Goal: Task Accomplishment & Management: Use online tool/utility

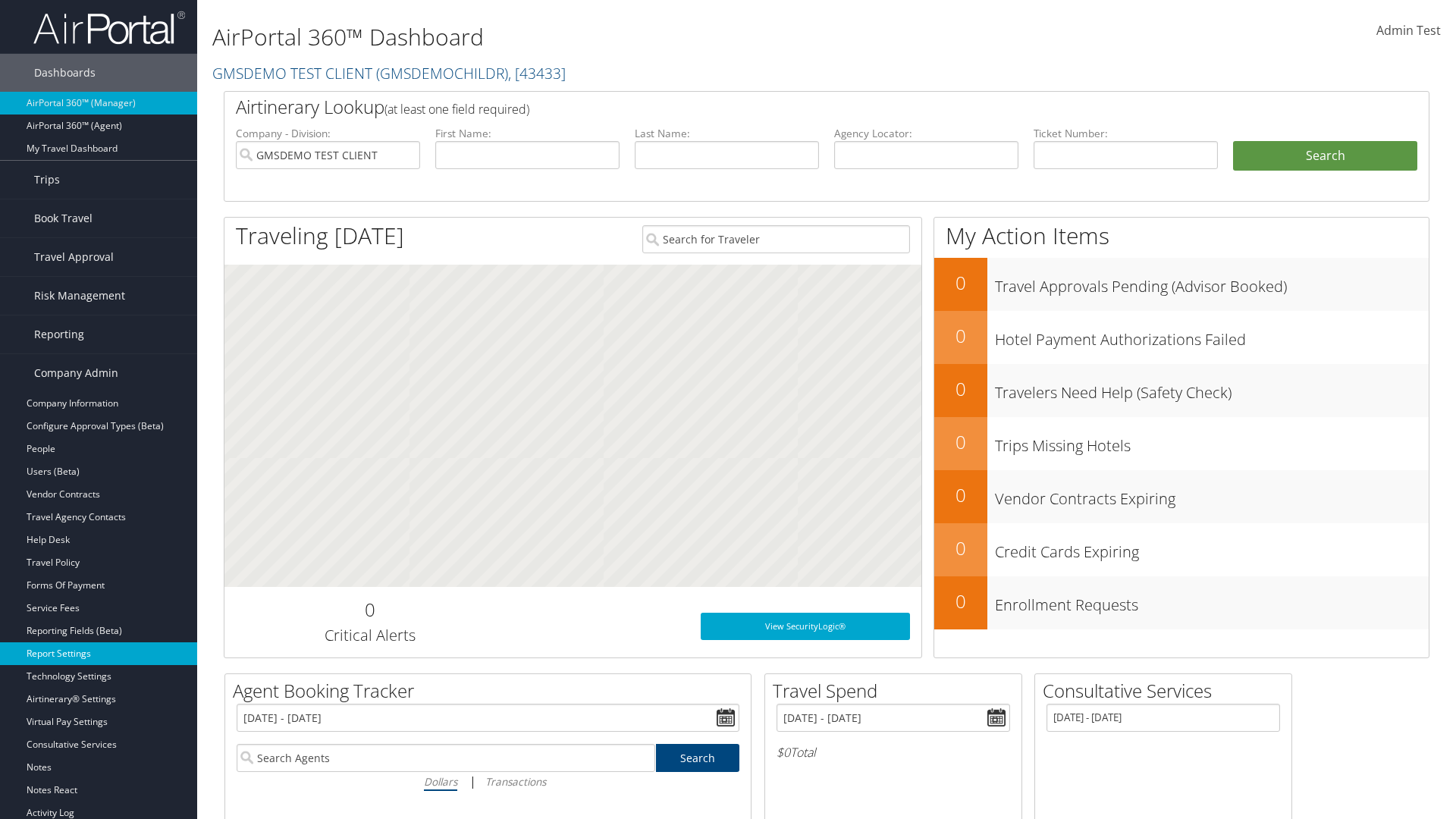
click at [98, 654] on link "Report Settings" at bounding box center [98, 653] width 197 height 22
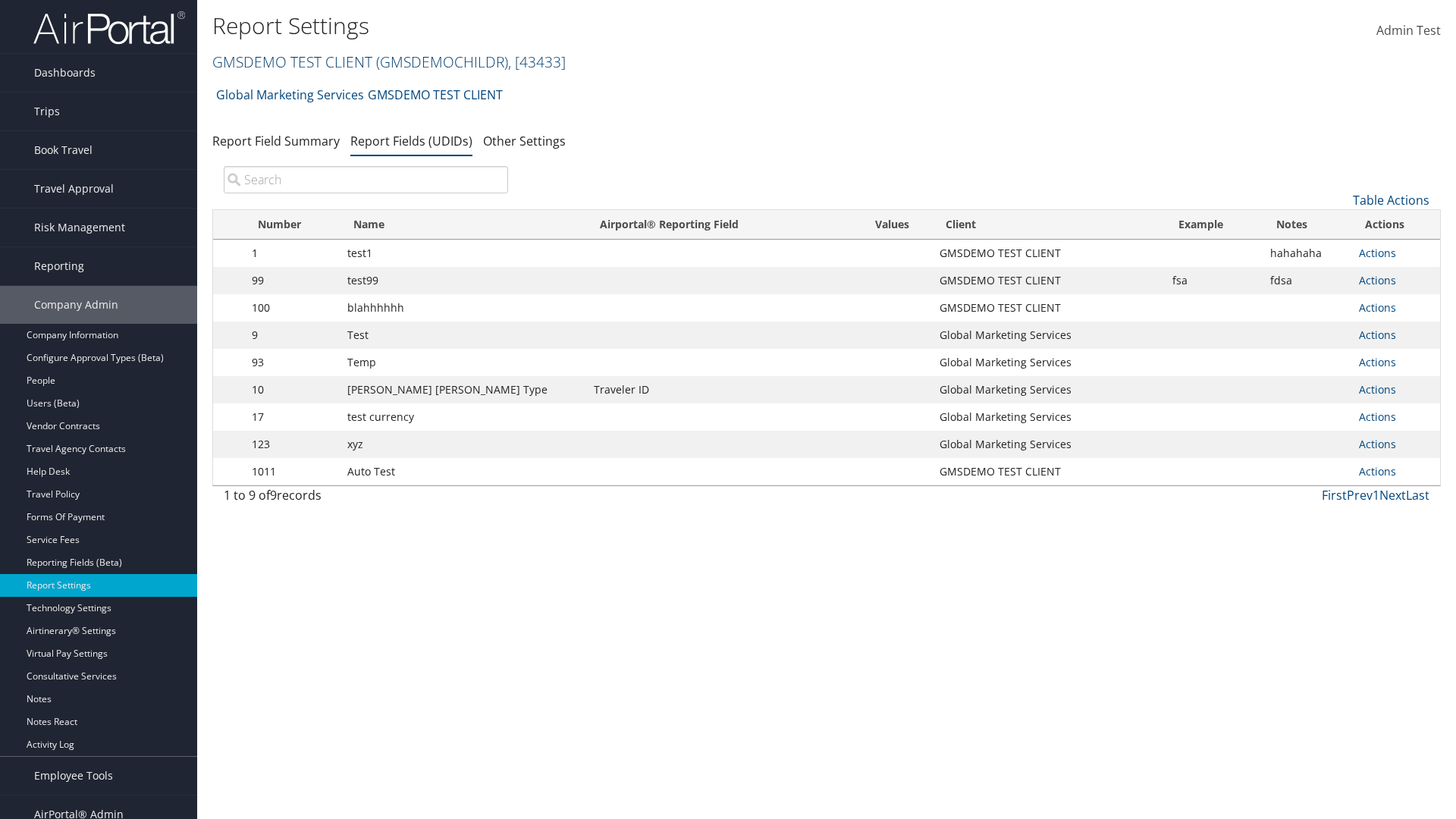
click at [291, 62] on link "GMSDEMO TEST CLIENT ( GMSDEMOCHILDR ) , [ 43433 ]" at bounding box center [389, 62] width 354 height 21
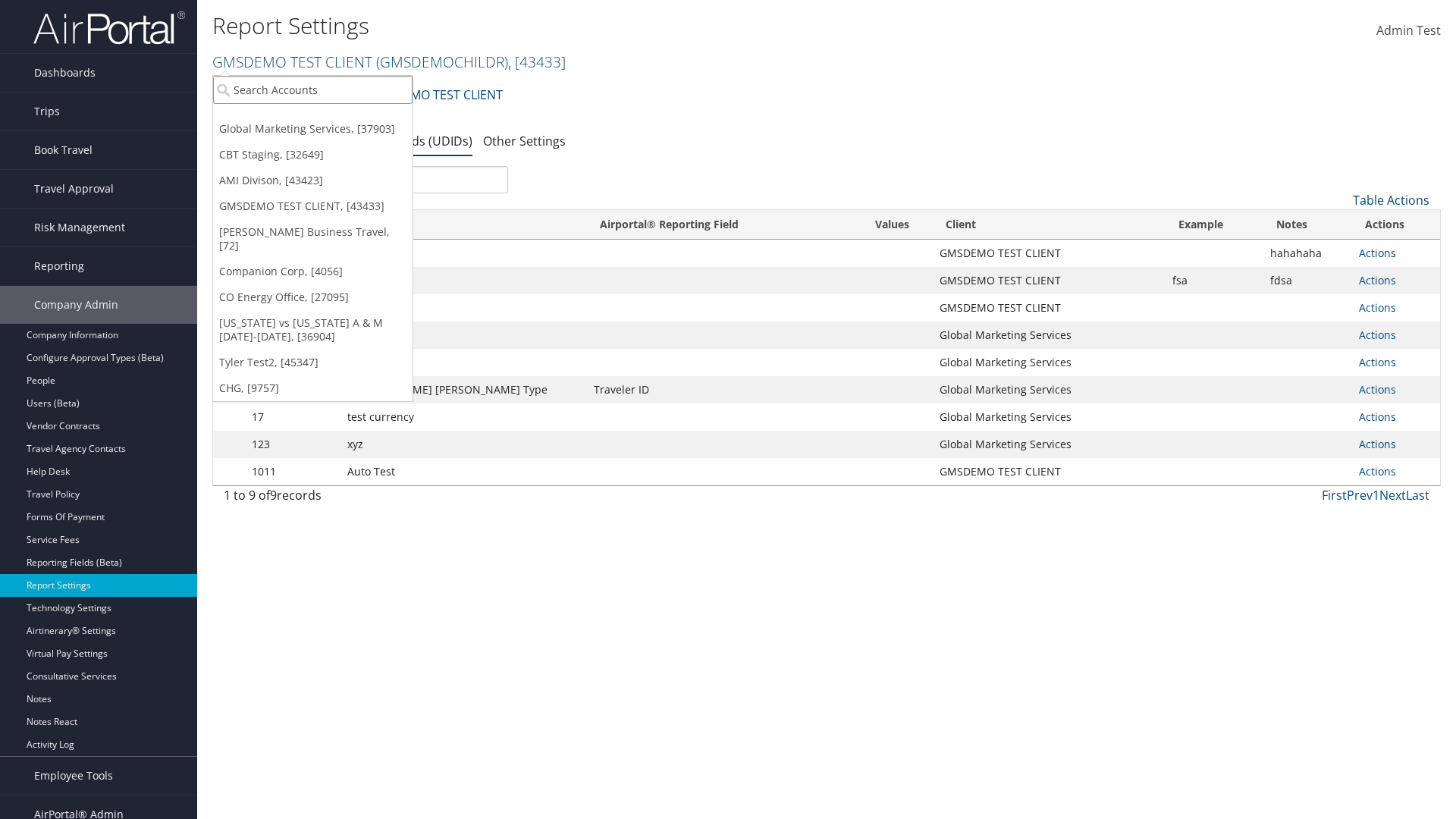
click at [313, 90] on input "search" at bounding box center [313, 90] width 200 height 28
type input "Global Marketing Services"
click at [327, 117] on div "Global Marketing Services (301946), [37903]" at bounding box center [326, 117] width 244 height 13
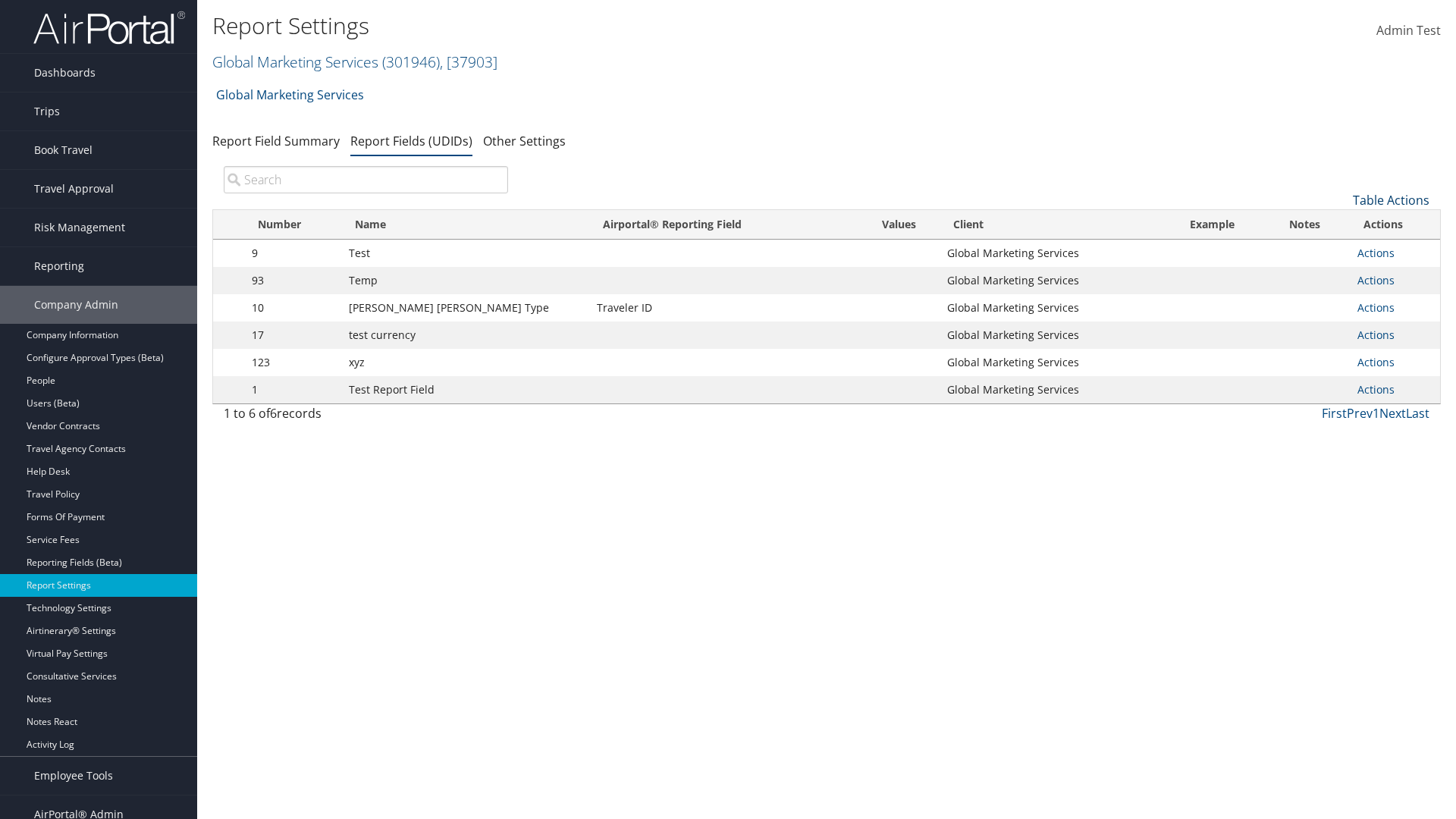
click at [1391, 201] on link "Table Actions" at bounding box center [1391, 201] width 77 height 17
click at [1340, 224] on link "New Record" at bounding box center [1340, 223] width 200 height 26
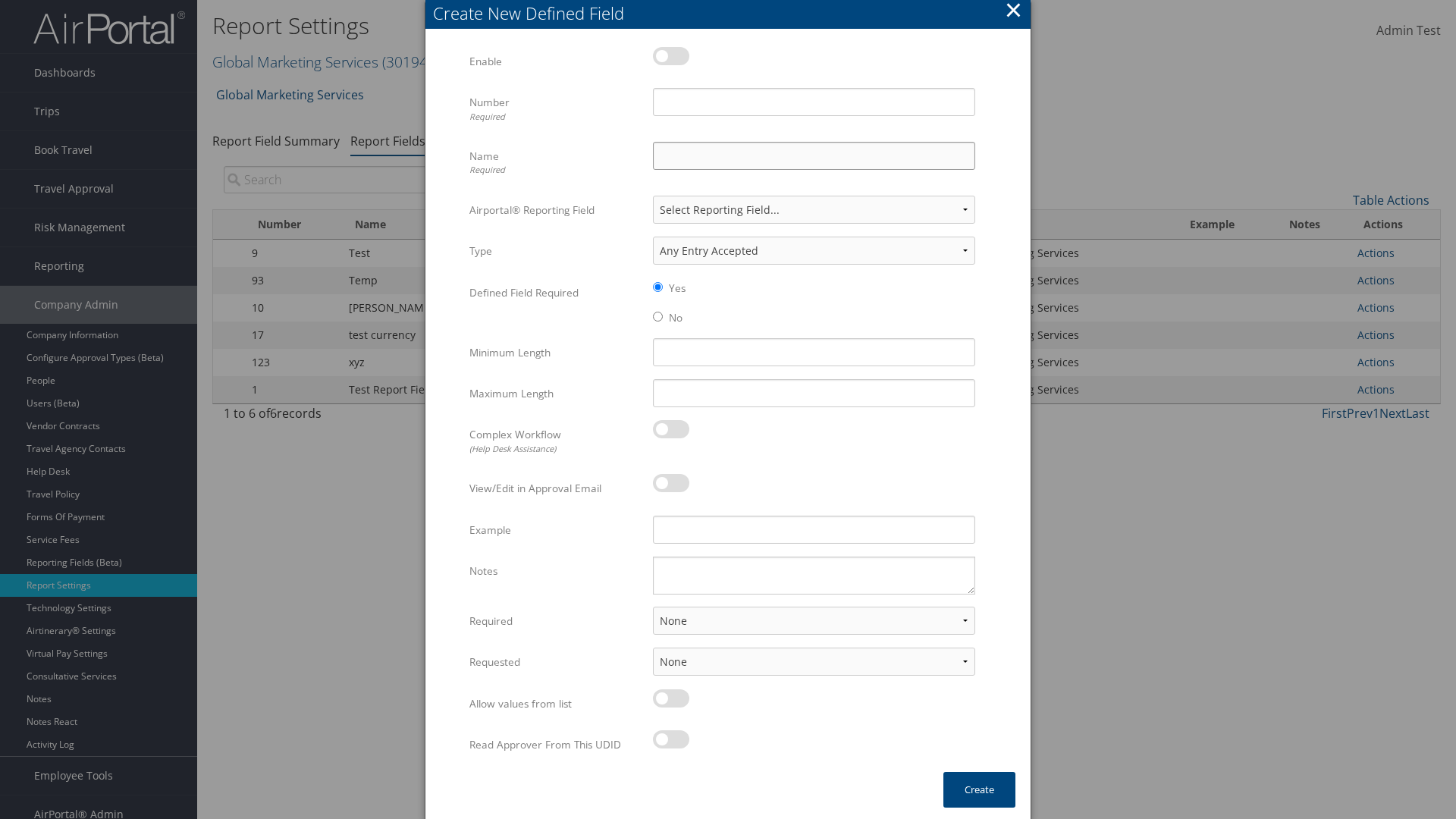
click at [814, 156] on input "Name Required" at bounding box center [814, 156] width 322 height 28
type input "Test Report Dummy"
click at [814, 102] on input "Number Required" at bounding box center [814, 102] width 322 height 28
type input "1"
click at [979, 790] on button "Create" at bounding box center [979, 790] width 72 height 36
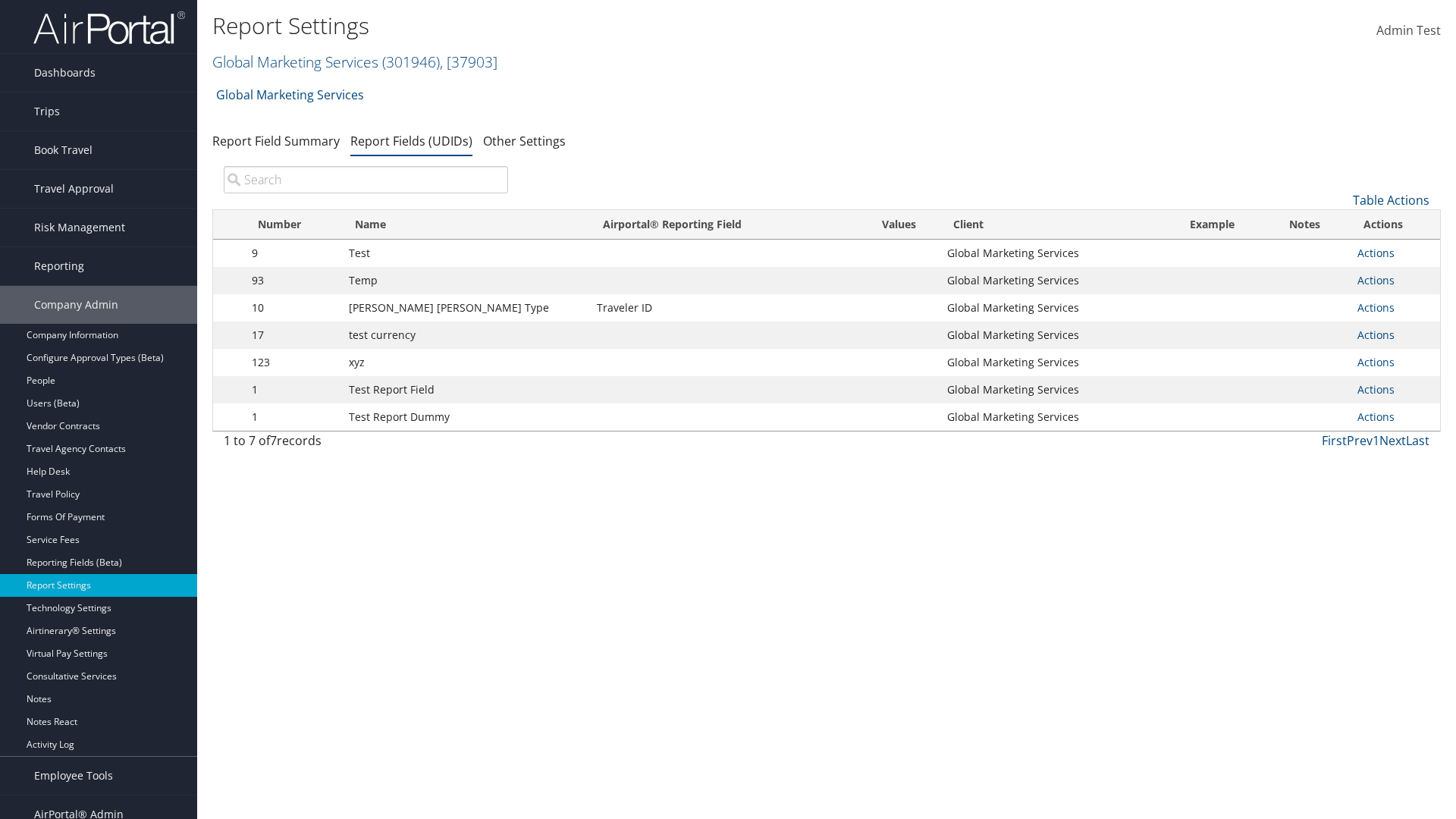
click at [1392, 417] on td "Actions Update Report Field Values Upload Report Field Values Edit Delete" at bounding box center [1394, 417] width 90 height 27
